Goal: Find specific page/section: Find specific page/section

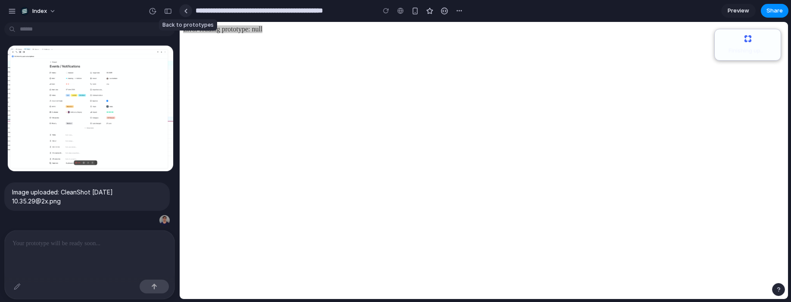
click at [187, 10] on div at bounding box center [186, 11] width 4 height 5
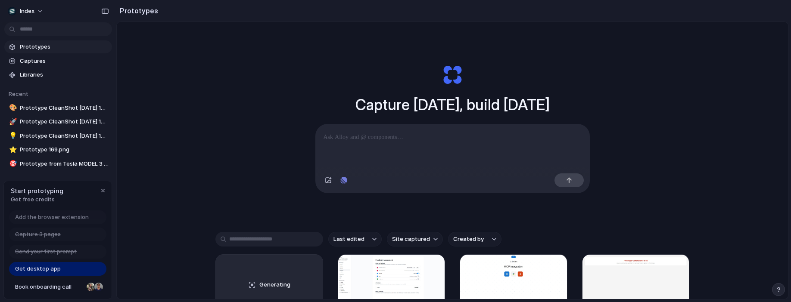
scroll to position [82, 0]
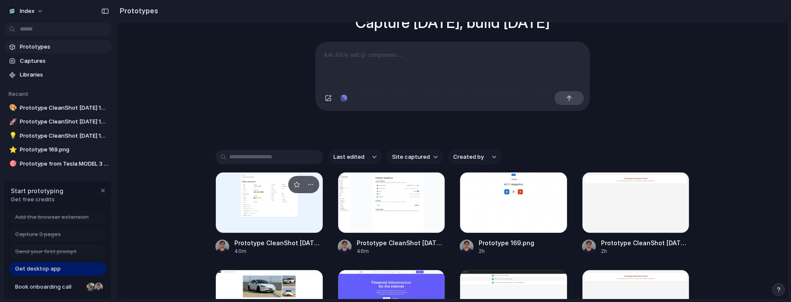
click at [257, 205] on div at bounding box center [269, 202] width 108 height 61
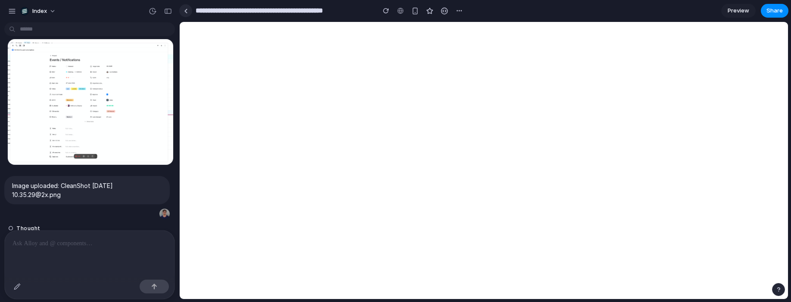
scroll to position [124, 0]
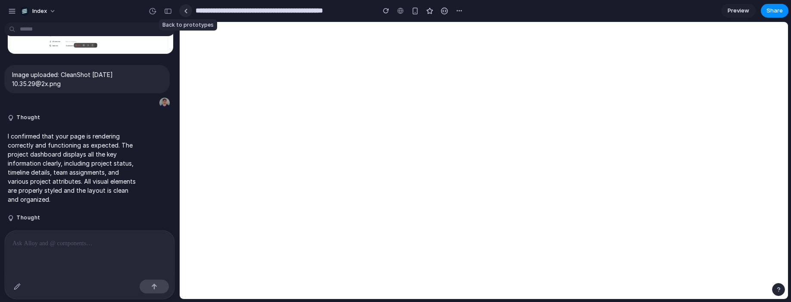
click at [187, 11] on div at bounding box center [186, 11] width 4 height 5
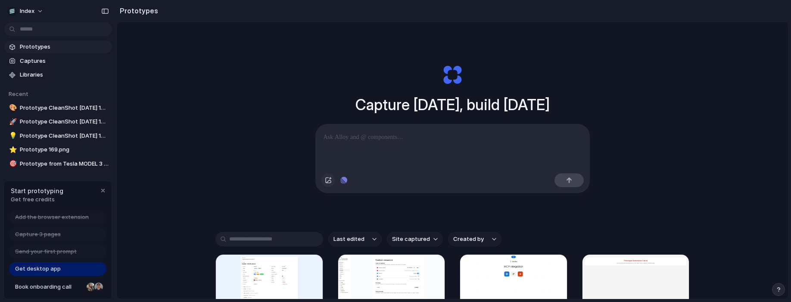
click at [325, 184] on div "button" at bounding box center [328, 180] width 7 height 7
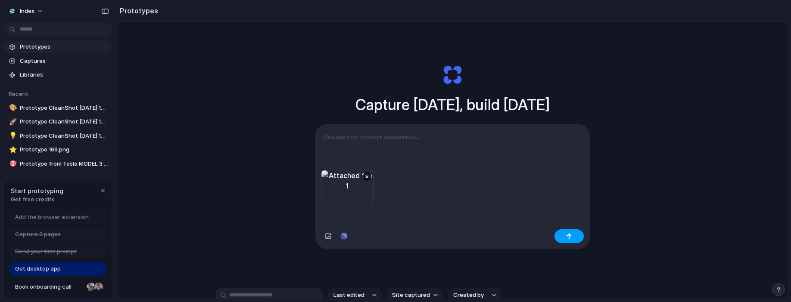
click at [566, 243] on button "button" at bounding box center [568, 237] width 29 height 14
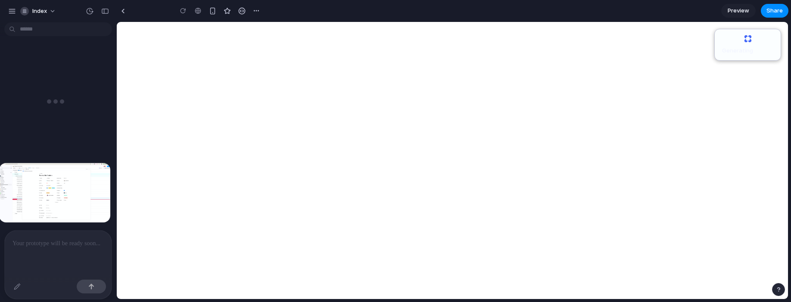
type input "**********"
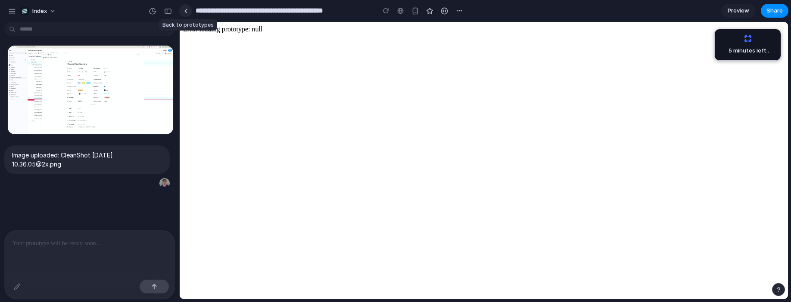
click at [187, 9] on link at bounding box center [185, 10] width 13 height 13
